Goal: Task Accomplishment & Management: Manage account settings

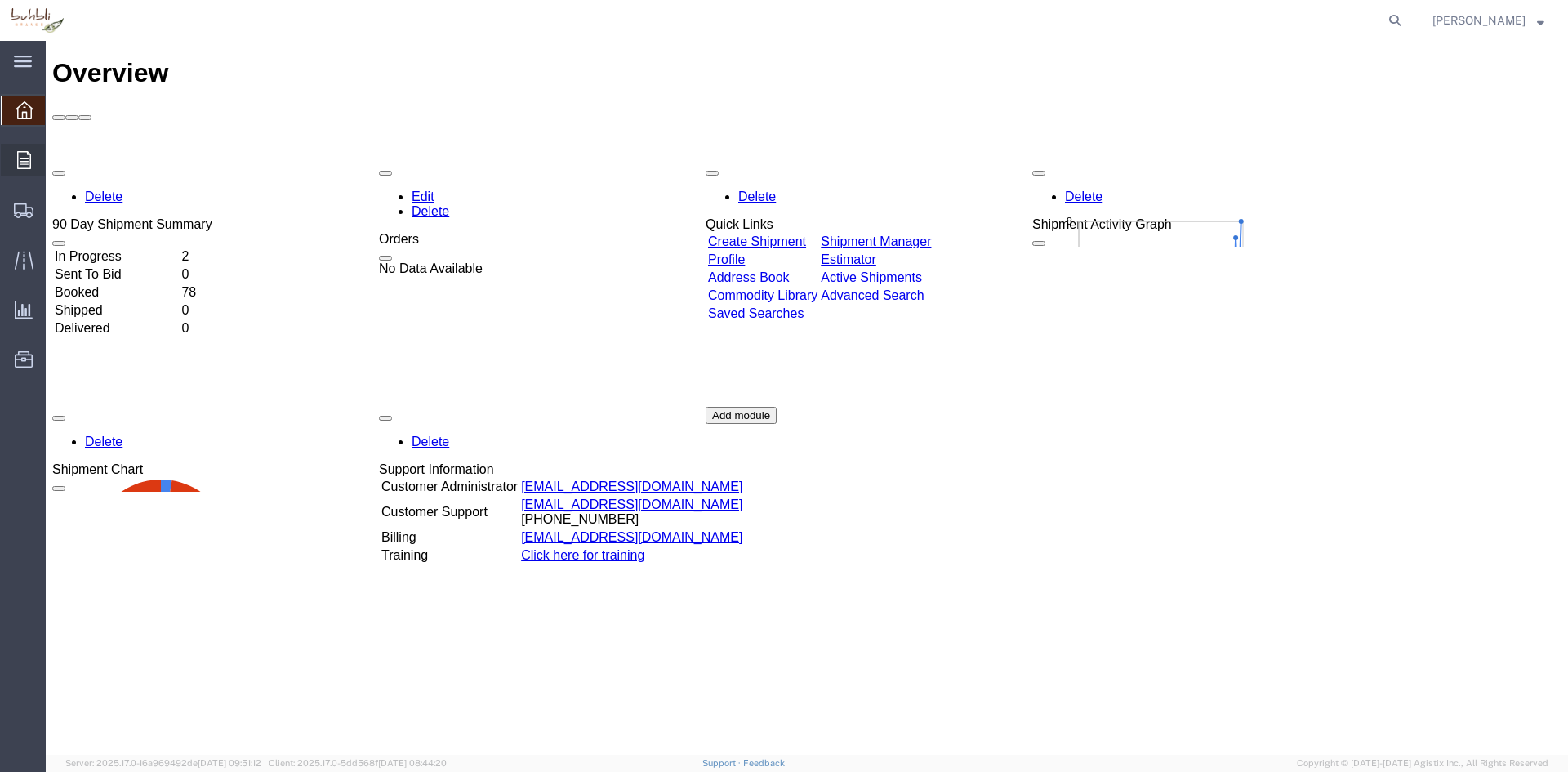
click at [25, 168] on icon at bounding box center [23, 160] width 13 height 18
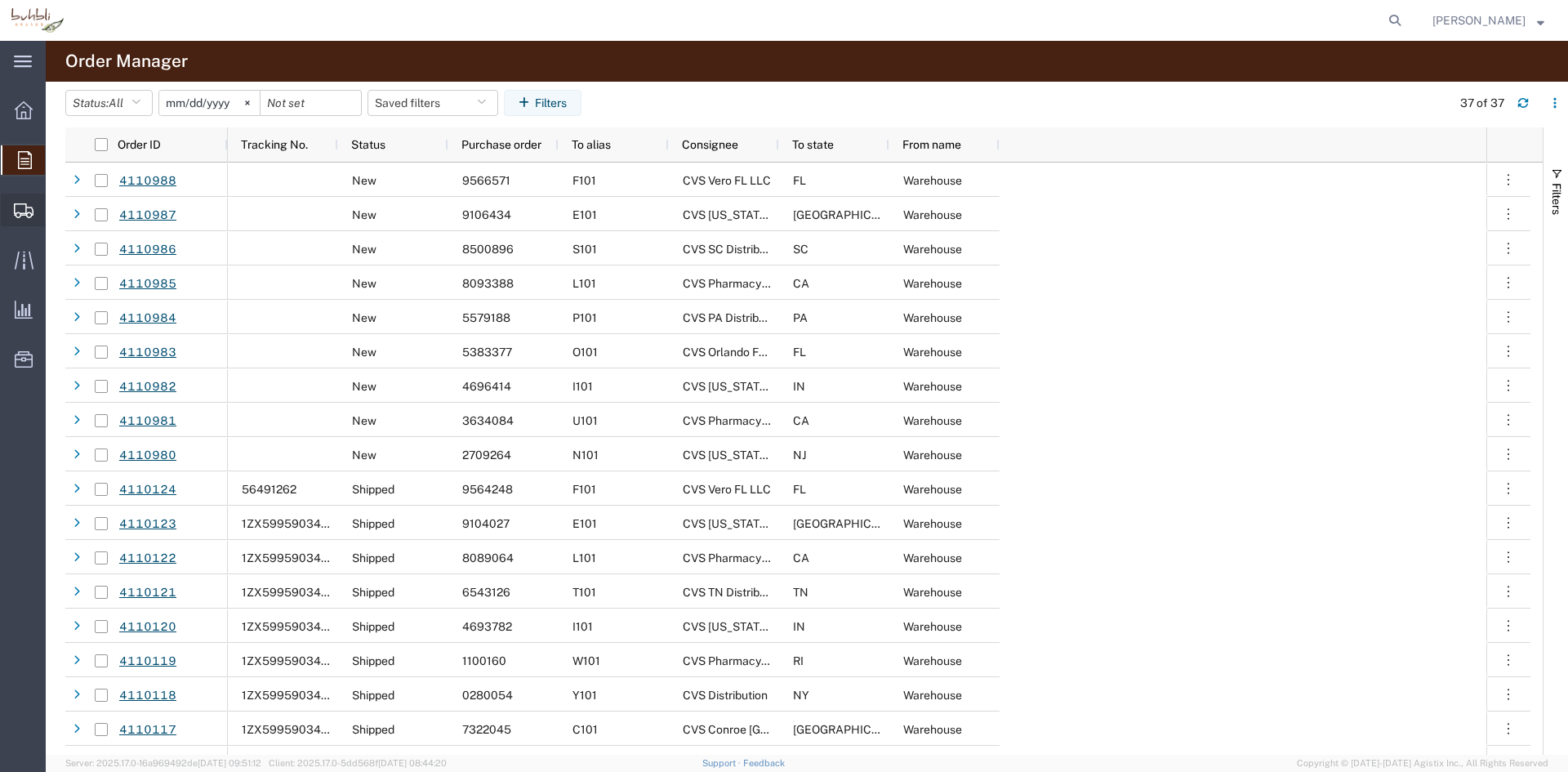
click at [22, 212] on icon at bounding box center [23, 210] width 20 height 14
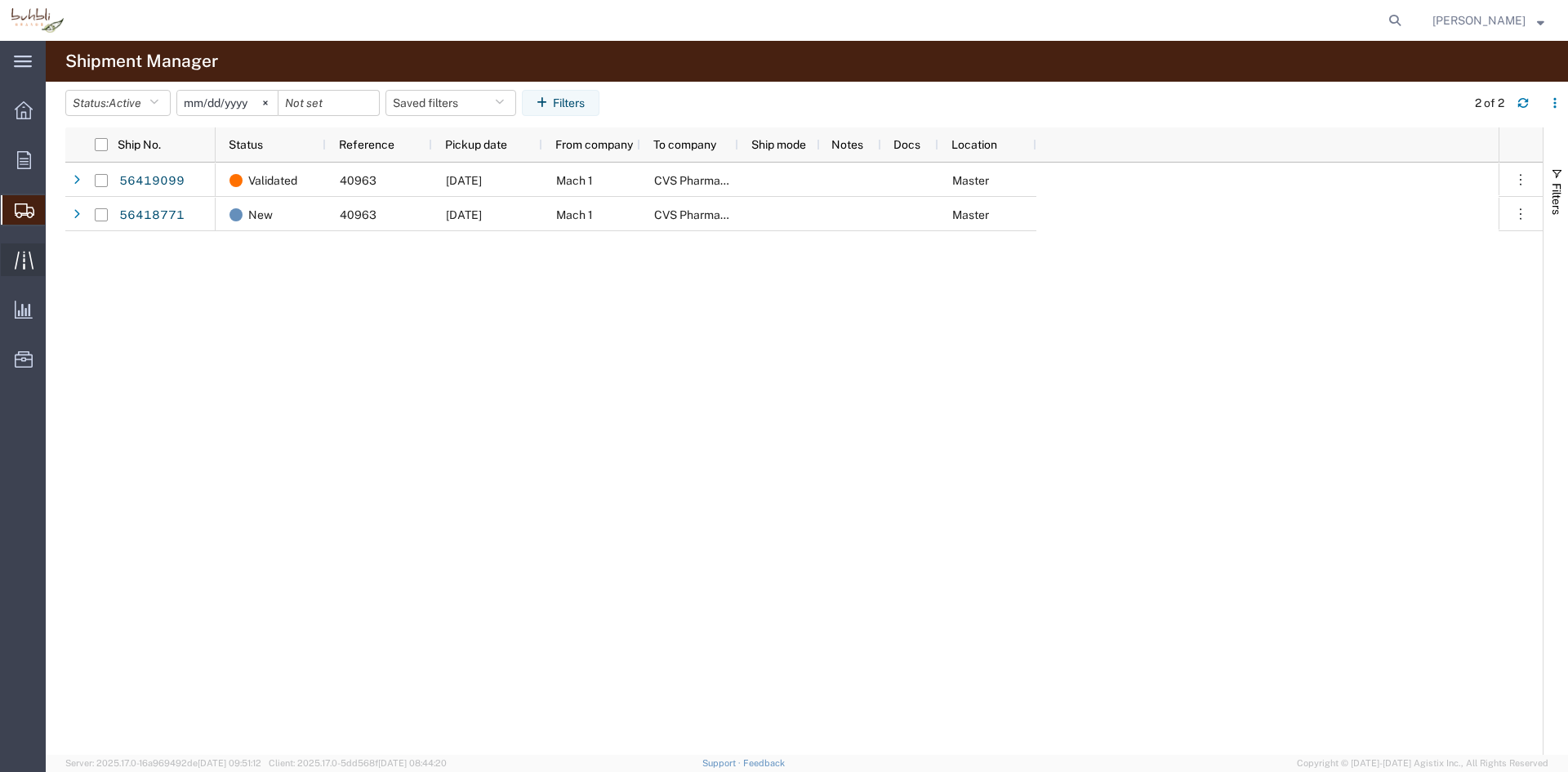
click at [27, 263] on icon at bounding box center [23, 259] width 19 height 19
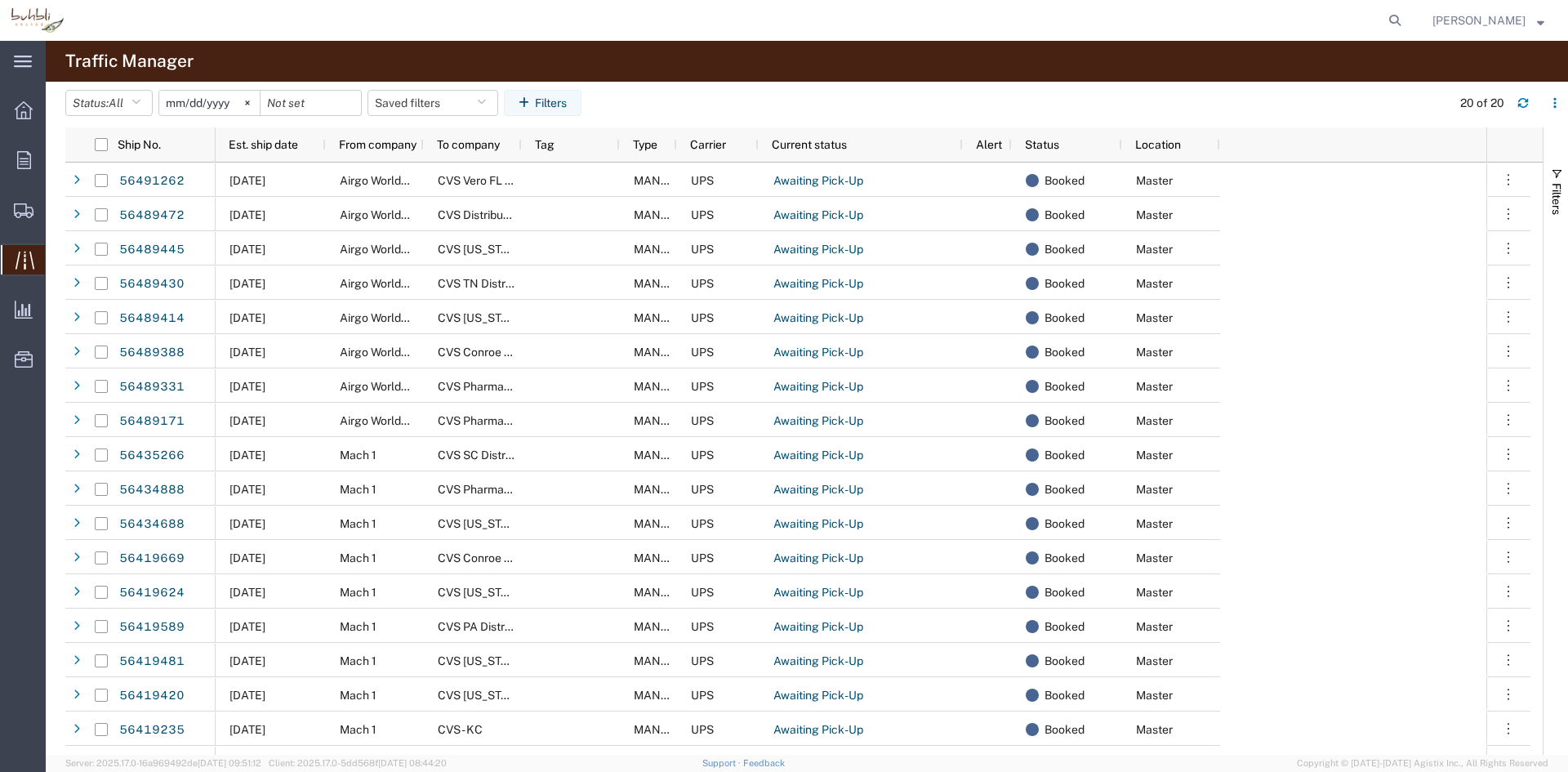
click at [1485, 22] on span "[PERSON_NAME]" at bounding box center [1479, 21] width 93 height 18
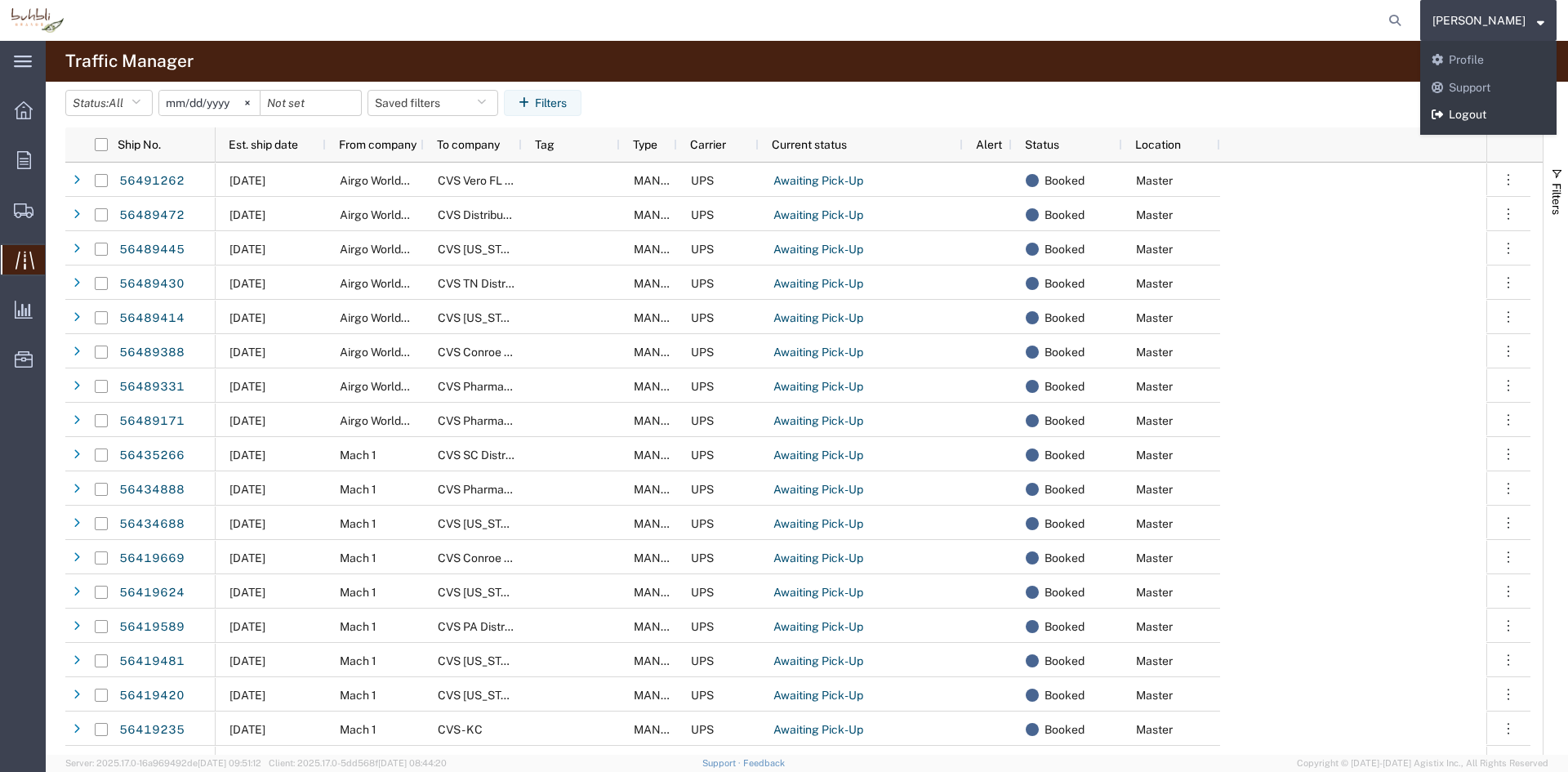
click at [1467, 114] on link "Logout" at bounding box center [1489, 115] width 137 height 28
